Goal: Task Accomplishment & Management: Manage account settings

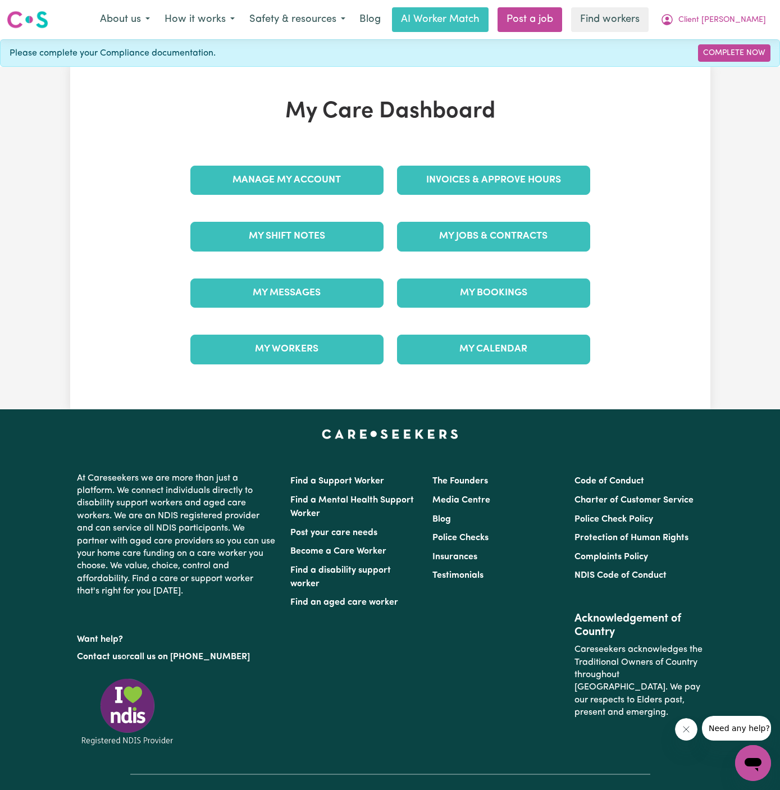
click at [504, 218] on div "My Jobs & Contracts" at bounding box center [493, 236] width 207 height 56
click at [504, 227] on link "My Jobs & Contracts" at bounding box center [493, 236] width 193 height 29
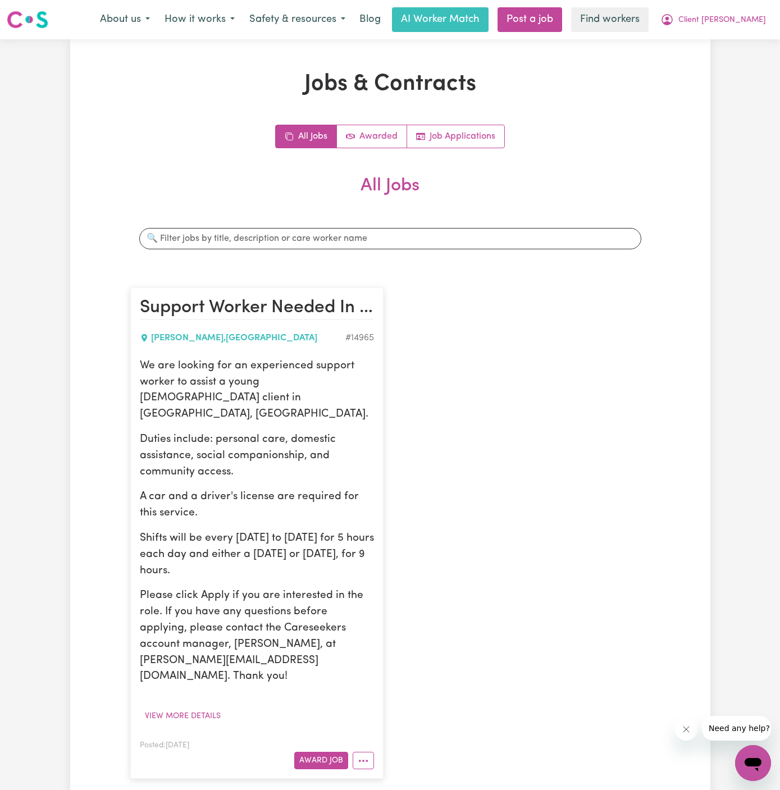
click at [354, 432] on p "Duties include: personal care, domestic assistance, social companionship, and c…" at bounding box center [257, 456] width 234 height 48
click at [466, 144] on link "Job Applications" at bounding box center [455, 136] width 97 height 22
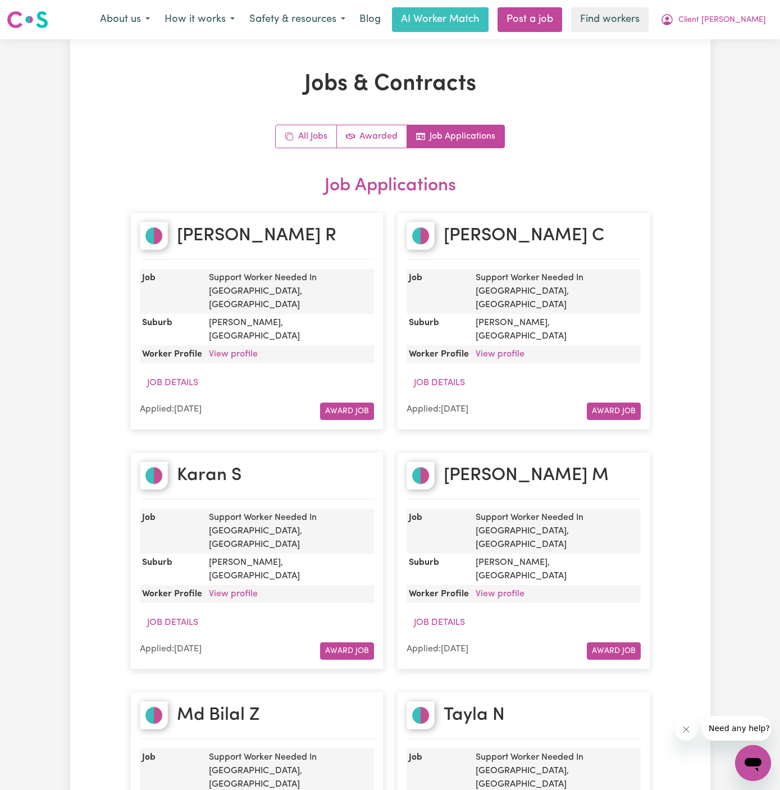
click at [221, 244] on h2 "Ruth R" at bounding box center [256, 235] width 159 height 21
copy h2 "Ruth R"
click at [244, 350] on link "View profile" at bounding box center [233, 354] width 49 height 9
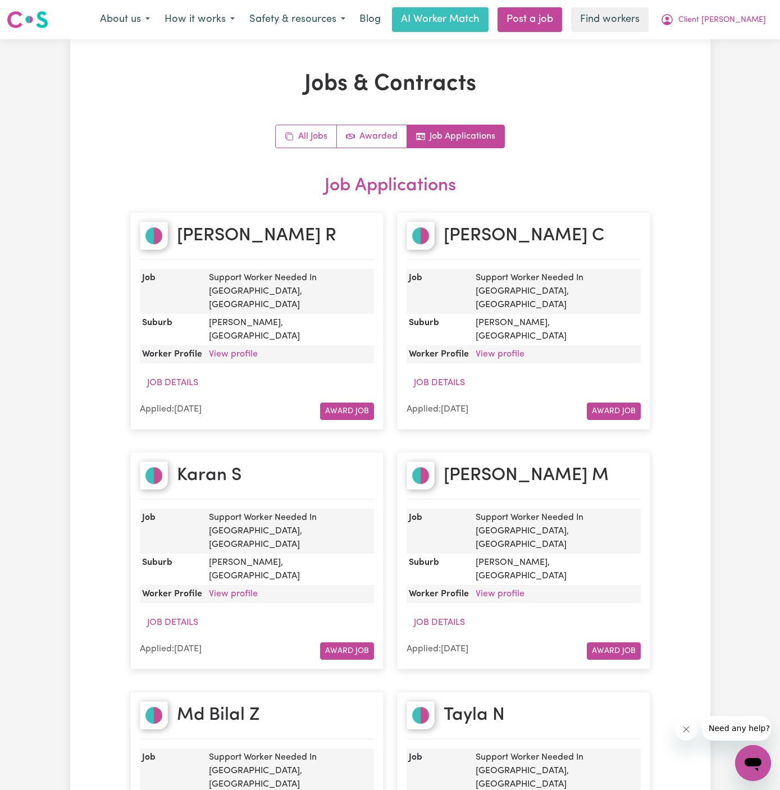
click at [337, 372] on div "Job Details" at bounding box center [257, 382] width 234 height 21
click at [236, 340] on article "Ruth R Job Support Worker Needed In Horsley, NSW Suburb HORSLEY , New South Wal…" at bounding box center [256, 320] width 253 height 217
click at [230, 350] on link "View profile" at bounding box center [233, 354] width 49 height 9
click at [468, 237] on h2 "Nicky C" at bounding box center [523, 235] width 161 height 21
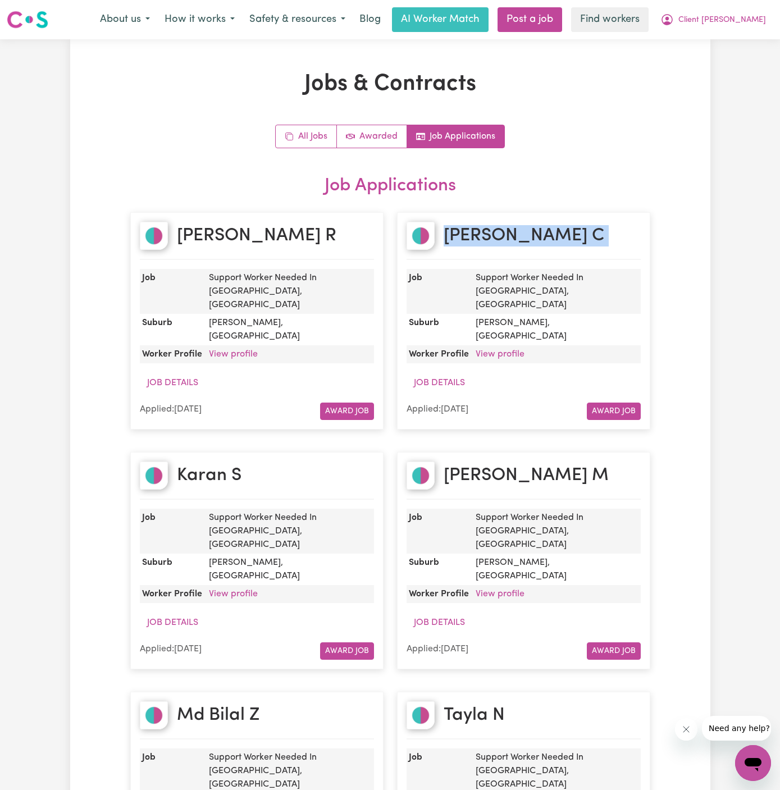
click at [468, 237] on h2 "Nicky C" at bounding box center [523, 235] width 161 height 21
copy h2 "Nicky C"
click at [511, 350] on link "View profile" at bounding box center [499, 354] width 49 height 9
click at [199, 465] on h2 "Karan S" at bounding box center [209, 475] width 65 height 21
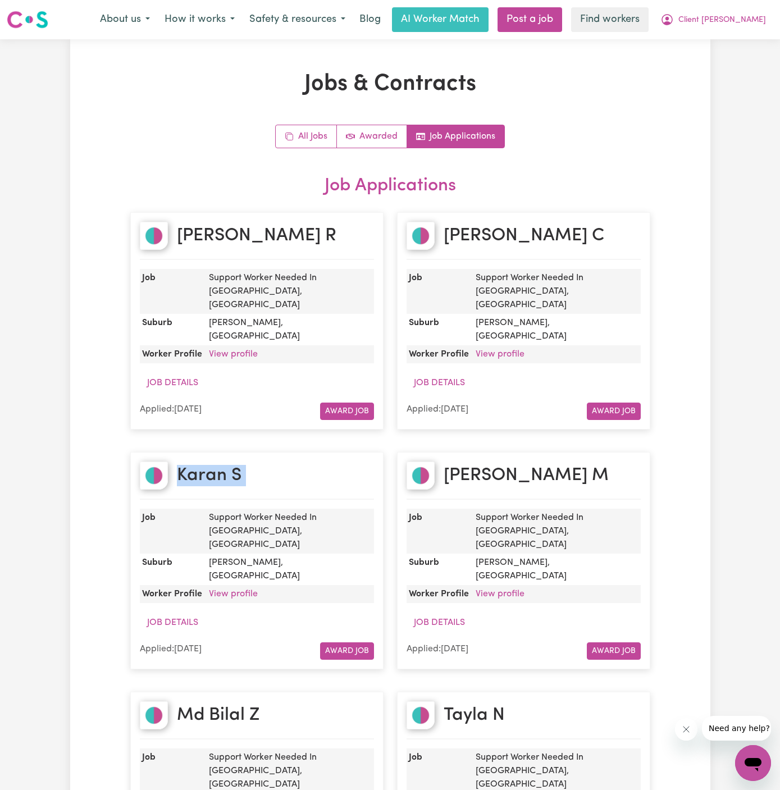
click at [199, 465] on h2 "Karan S" at bounding box center [209, 475] width 65 height 21
copy h2 "Karan S"
click at [231, 589] on link "View profile" at bounding box center [233, 593] width 49 height 9
click at [483, 465] on h2 "NOOR M" at bounding box center [525, 475] width 165 height 21
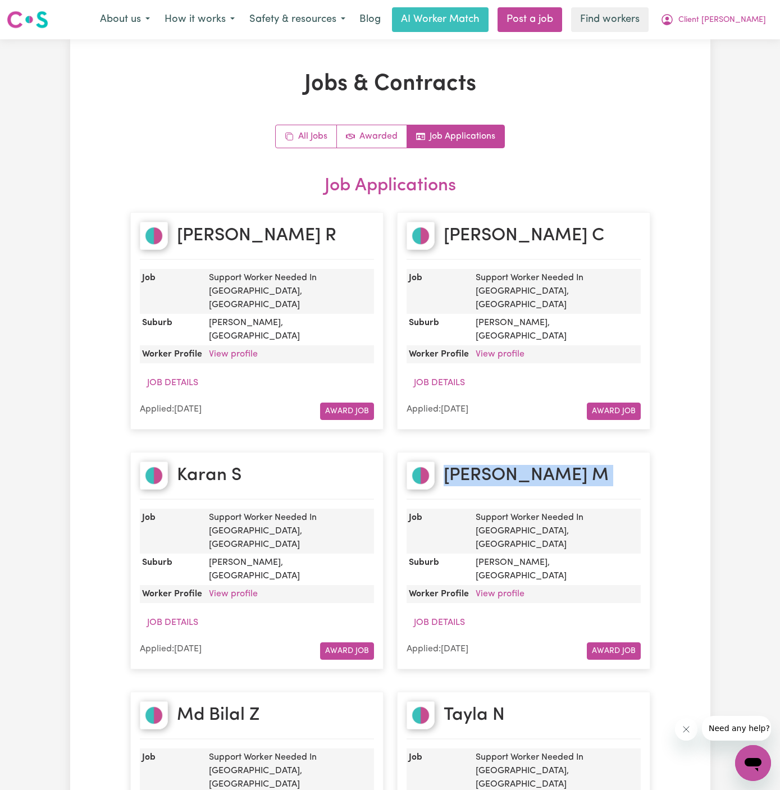
click at [483, 465] on h2 "NOOR M" at bounding box center [525, 475] width 165 height 21
copy h2 "NOOR M"
click at [496, 589] on link "View profile" at bounding box center [499, 593] width 49 height 9
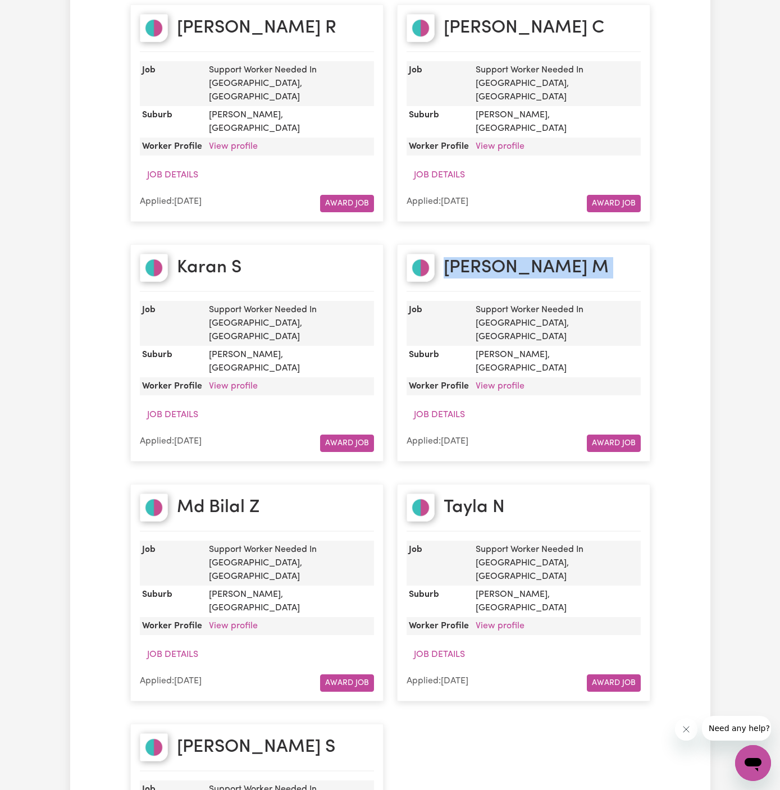
scroll to position [211, 0]
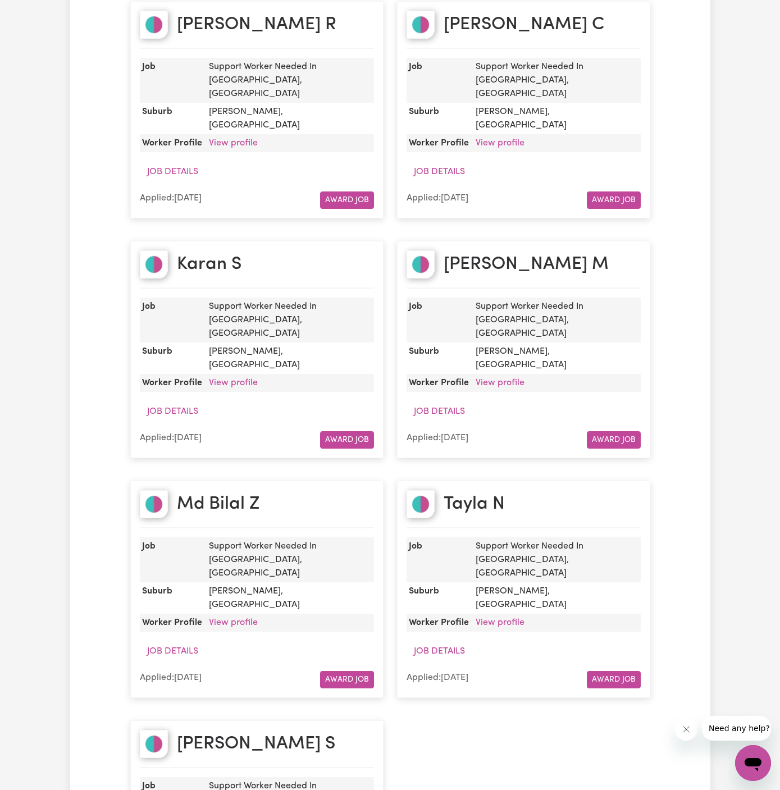
click at [258, 493] on h2 "Md Bilal Z" at bounding box center [218, 503] width 83 height 21
copy h2 "Md Bilal Z"
click at [241, 618] on link "View profile" at bounding box center [233, 622] width 49 height 9
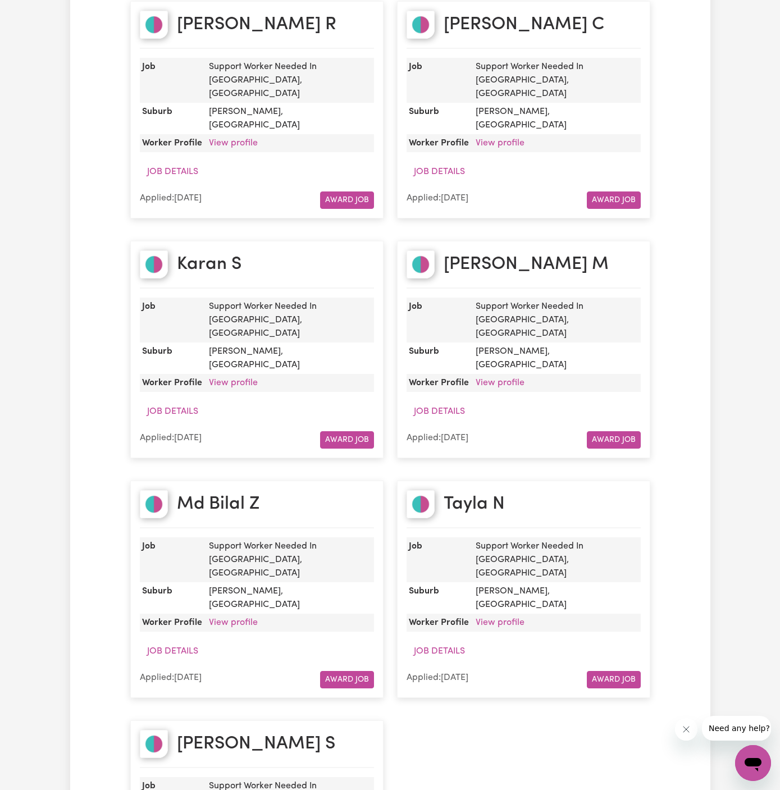
click at [469, 493] on h2 "Tayla N" at bounding box center [473, 503] width 61 height 21
copy h2 "Tayla N"
click at [510, 618] on link "View profile" at bounding box center [499, 622] width 49 height 9
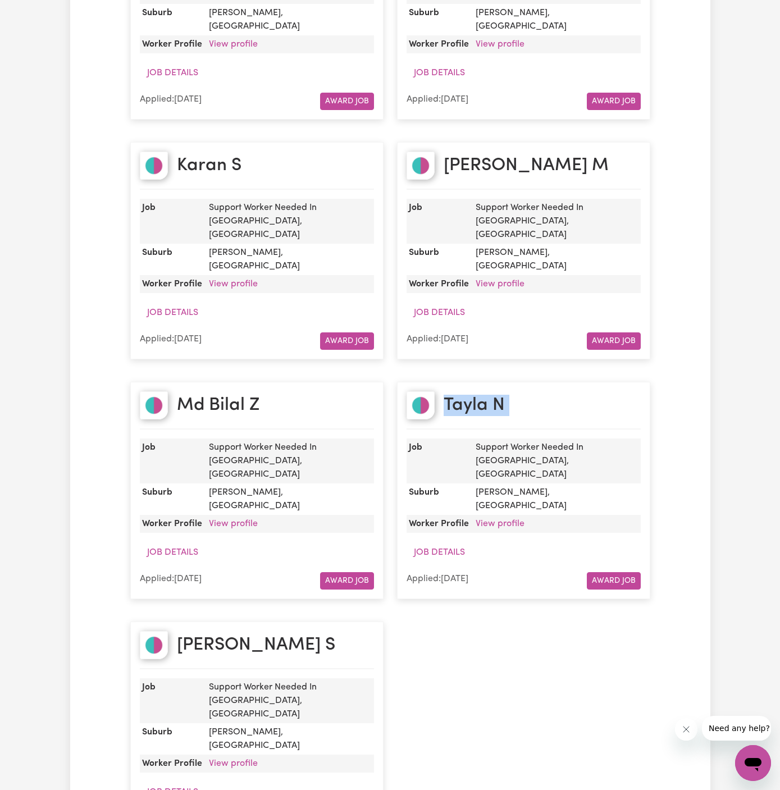
scroll to position [327, 0]
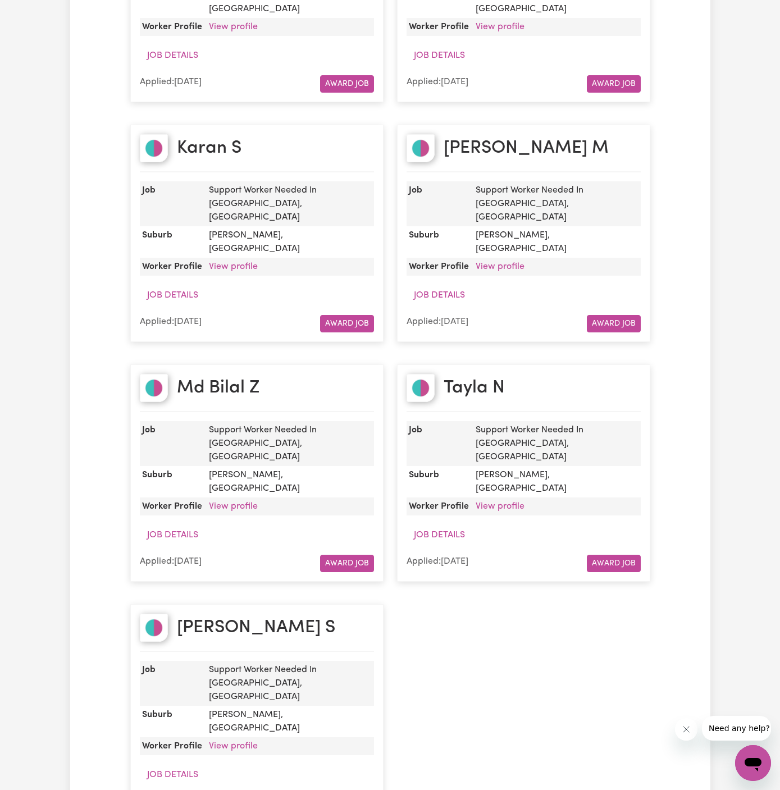
click at [202, 617] on h2 "Cris S" at bounding box center [256, 627] width 158 height 21
copy h2 "Cris S"
click at [229, 742] on link "View profile" at bounding box center [233, 746] width 49 height 9
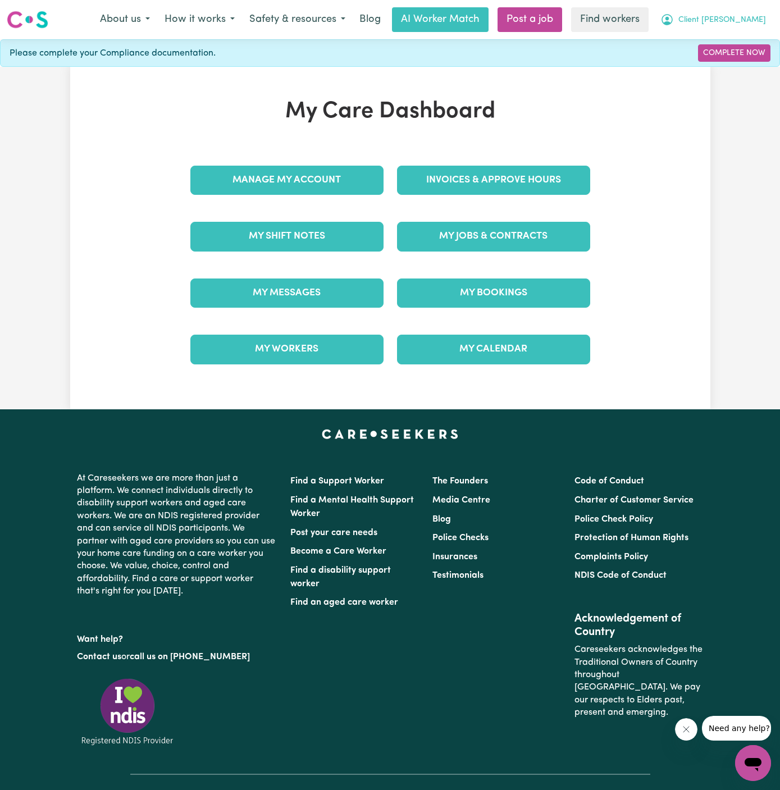
click at [738, 16] on span "Client [PERSON_NAME]" at bounding box center [722, 20] width 88 height 12
click at [740, 62] on link "Logout" at bounding box center [728, 64] width 89 height 21
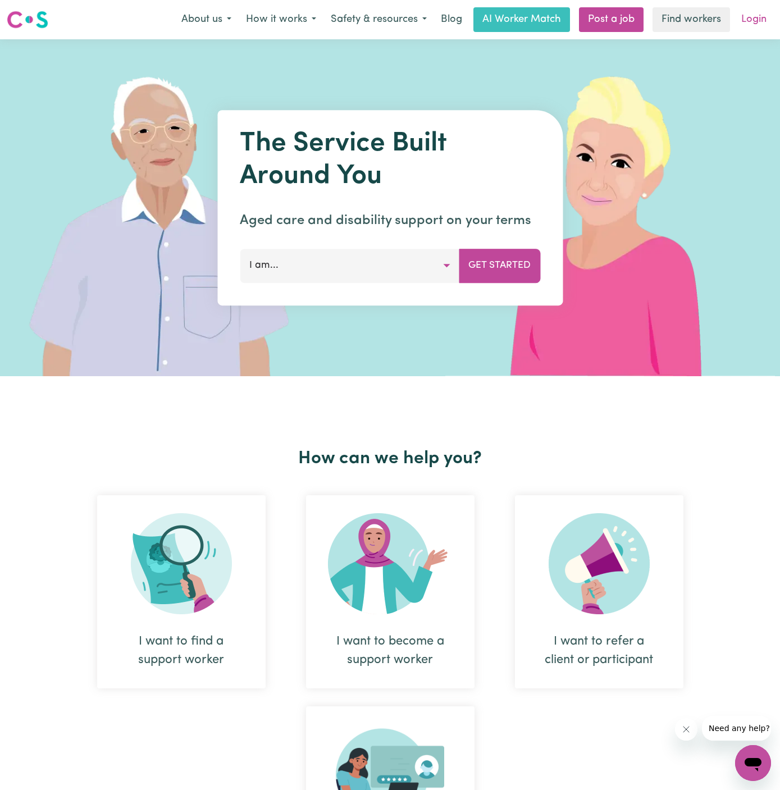
click at [765, 24] on link "Login" at bounding box center [753, 19] width 39 height 25
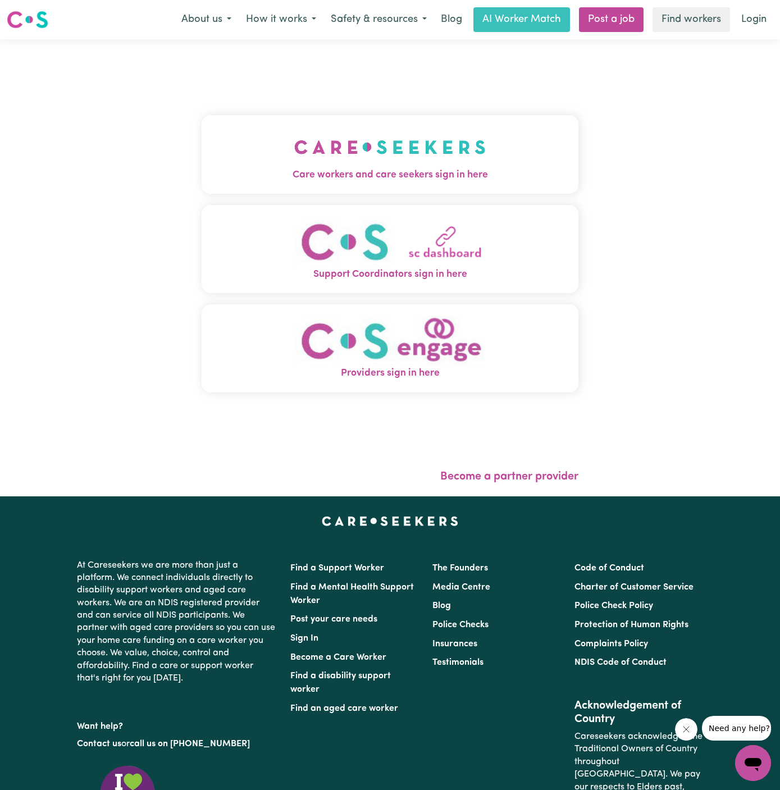
click at [336, 169] on span "Care workers and care seekers sign in here" at bounding box center [390, 175] width 377 height 15
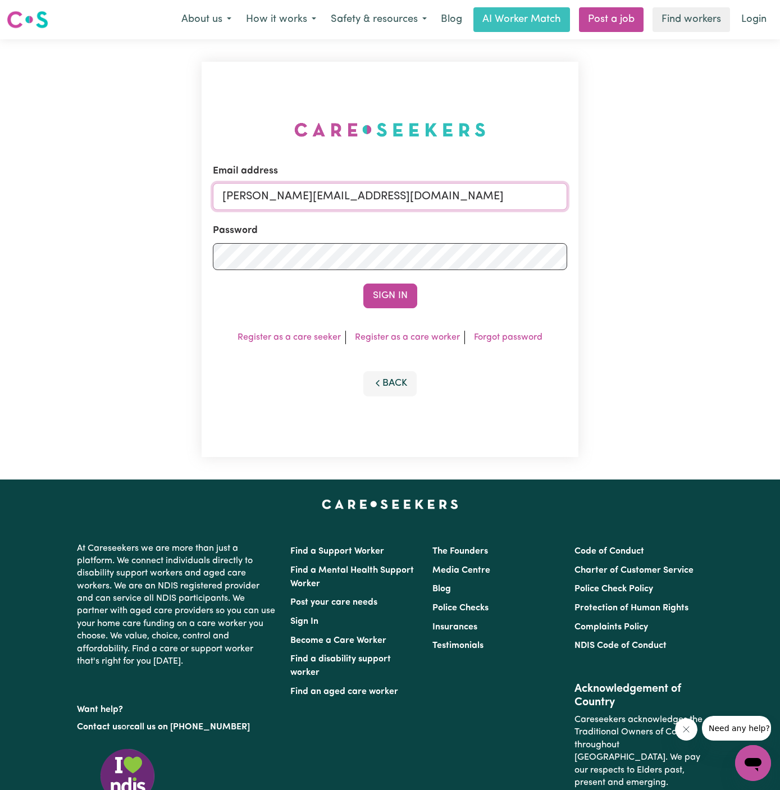
click at [387, 196] on input "dyan@careseekers.com.au" at bounding box center [390, 196] width 354 height 27
drag, startPoint x: 284, startPoint y: 198, endPoint x: 753, endPoint y: 195, distance: 469.3
click at [753, 195] on div "Email address superuser~GrahamWhiteKNC@careseekers.com.au Password Sign In Regi…" at bounding box center [390, 259] width 780 height 440
type input "superuser~DemetriosVartisVC@careseekers.com.au"
click at [391, 300] on button "Sign In" at bounding box center [390, 295] width 54 height 25
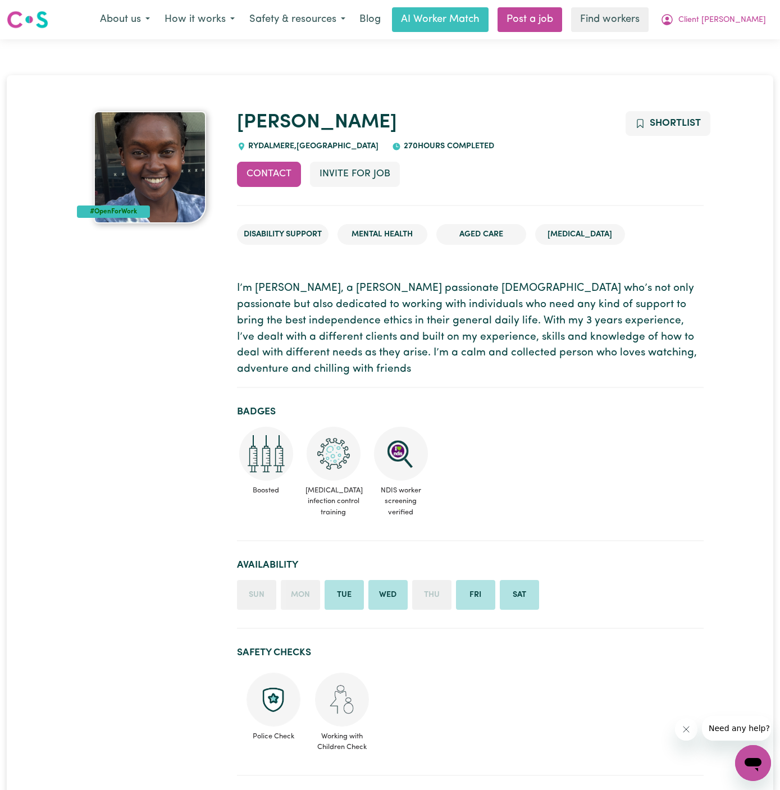
drag, startPoint x: 208, startPoint y: -21, endPoint x: 207, endPoint y: -16, distance: 5.6
